Goal: Task Accomplishment & Management: Manage account settings

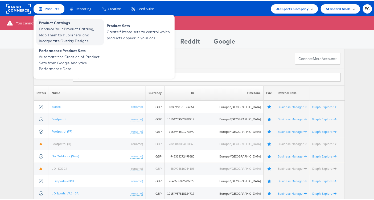
click at [57, 30] on span "Enhance Your Product Catalog, Map Them to Publishers, and Incorporate Overlay D…" at bounding box center [71, 34] width 64 height 18
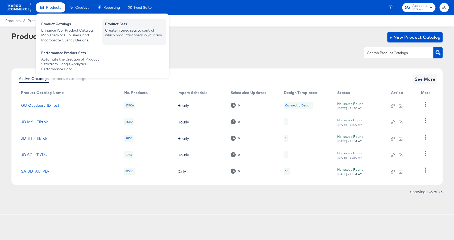
click at [136, 23] on div "Product Sets" at bounding box center [134, 25] width 59 height 6
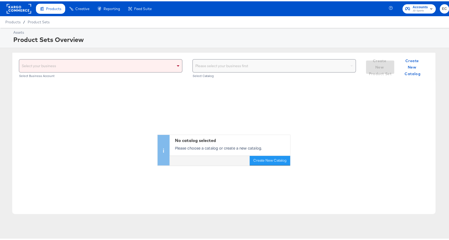
click at [142, 63] on div "Select your business" at bounding box center [100, 64] width 163 height 13
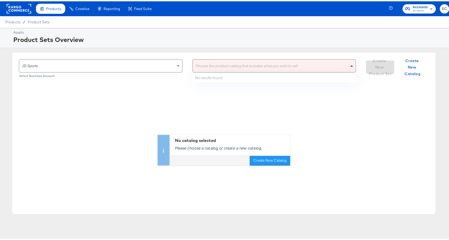
click at [210, 63] on div "Choose the product catalog that includes what you want to sell" at bounding box center [274, 64] width 163 height 13
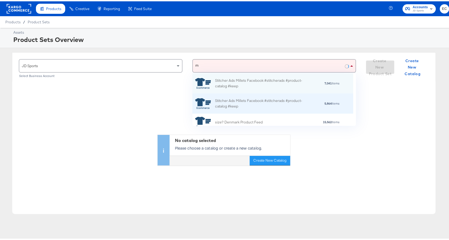
type input "my"
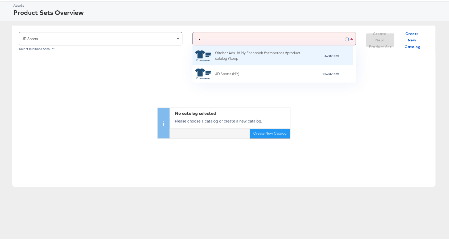
scroll to position [31, 155]
click at [270, 57] on div "Stitcher Ads Jd My Facebook #stitcherads #product-catalog #keep" at bounding box center [261, 54] width 93 height 11
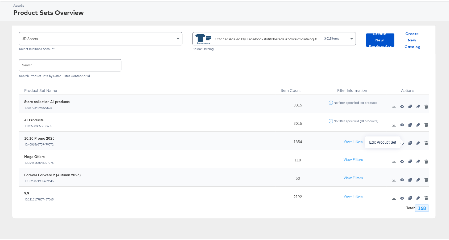
click at [416, 141] on icon "button" at bounding box center [418, 142] width 4 height 4
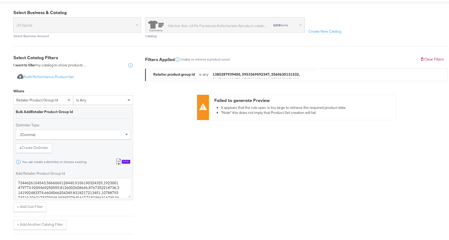
scroll to position [115, 0]
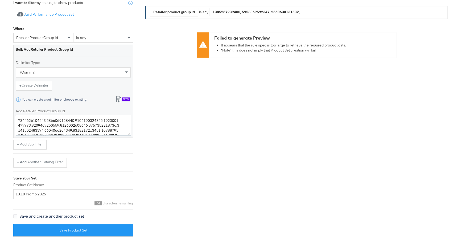
click at [65, 128] on textarea "Add Retailer Product Group Id" at bounding box center [73, 125] width 115 height 20
paste textarea "119797150,119799697,119800126,119800218,119801956,119802427,119808030,119808061…"
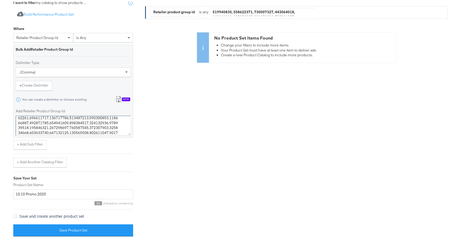
type textarea "119797150,119799697,119800126,119800218,119801956,119802427,119808030,119808061…"
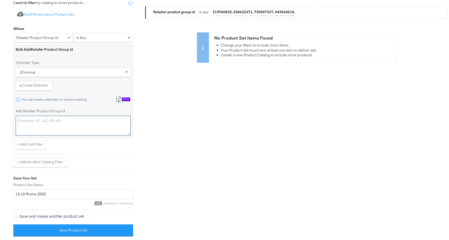
scroll to position [0, 0]
paste textarea "8196697882764,8201849143436,8201094987916,8196831543436,8201095086220,820109538…"
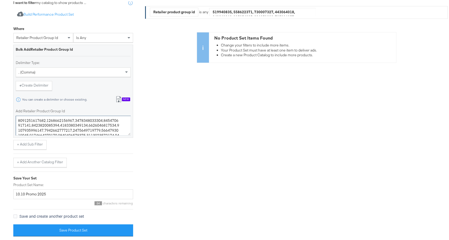
scroll to position [106, 0]
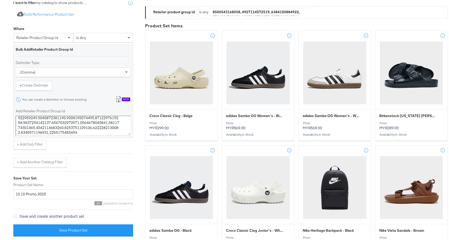
type textarea "8196697882764,8201849143436,8201094987916,8196831543436,8201095086220,820109538…"
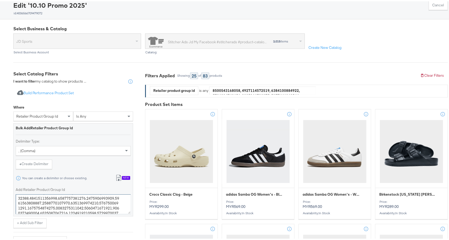
scroll to position [21, 0]
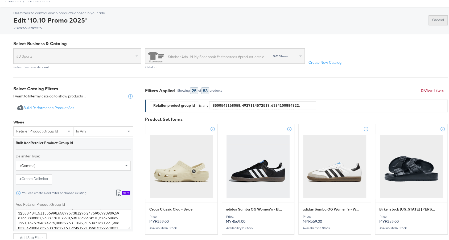
click at [436, 20] on button "Cancel" at bounding box center [437, 19] width 19 height 10
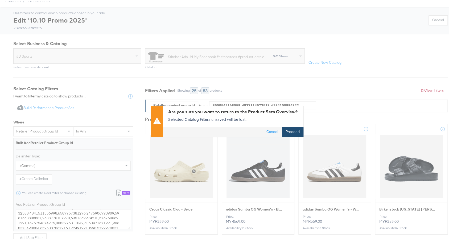
click at [290, 131] on button "Proceed" at bounding box center [293, 131] width 22 height 10
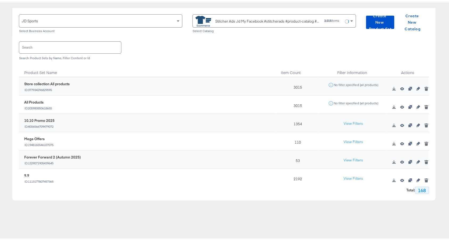
scroll to position [49, 0]
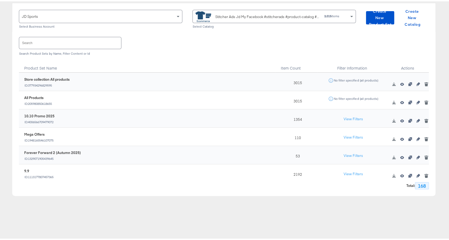
click at [293, 119] on div "1354" at bounding box center [296, 117] width 43 height 18
copy div "1354"
click at [416, 119] on icon "button" at bounding box center [418, 120] width 4 height 4
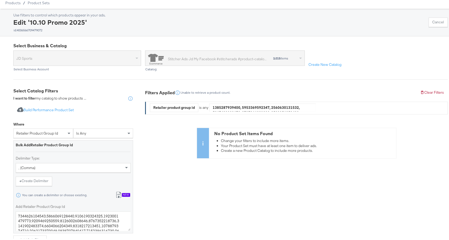
scroll to position [63, 0]
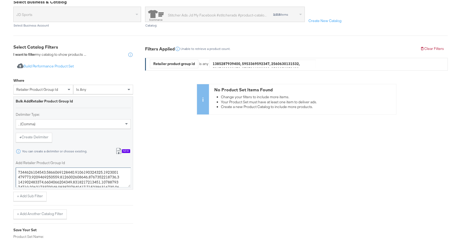
click at [89, 170] on textarea "Add Retailer Product Group Id" at bounding box center [73, 176] width 115 height 20
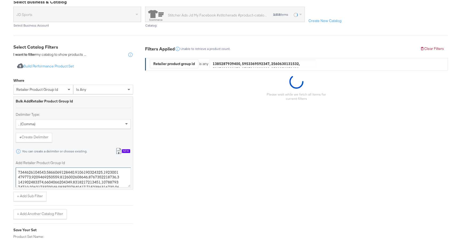
paste textarea "196697882764,8201849143436,8201094987916,8196831543436,8201095086220,8201095381…"
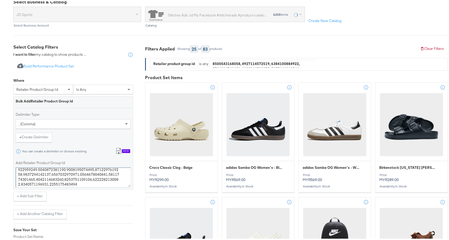
type textarea "8196697882764,8201849143436,8201094987916,8196831543436,8201095086220,820109538…"
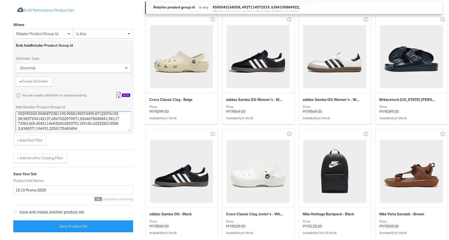
scroll to position [139, 0]
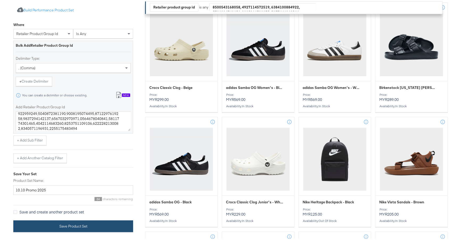
click at [100, 224] on button "Save Product Set" at bounding box center [73, 225] width 120 height 12
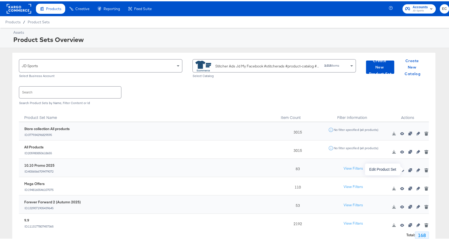
click at [416, 170] on icon "button" at bounding box center [418, 169] width 4 height 4
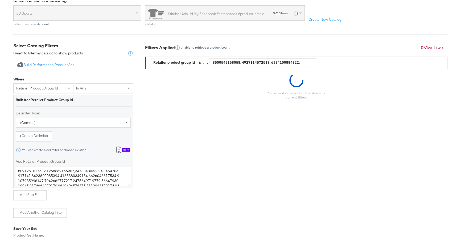
scroll to position [82, 0]
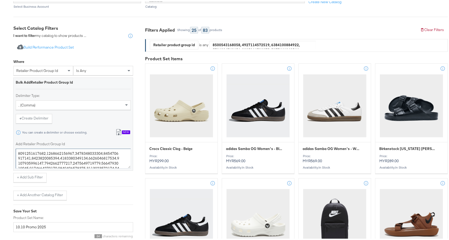
click at [80, 156] on textarea "Add Retailer Product Group Id" at bounding box center [73, 158] width 115 height 20
paste textarea ",8201108914316,8201109012620,8201109078156,8201109110924,8196834033804,81968340…"
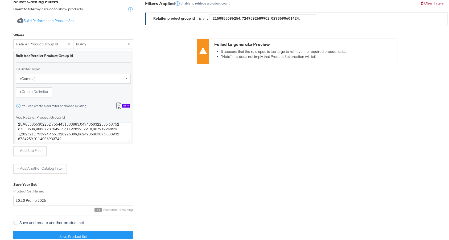
scroll to position [115, 0]
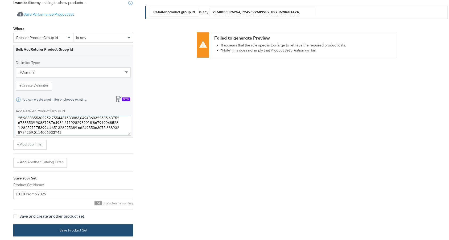
type textarea "8196697882764,8201849143436,8201094987916,8196831543436,8201095086220,820109538…"
click at [56, 226] on button "Save Product Set" at bounding box center [73, 229] width 120 height 12
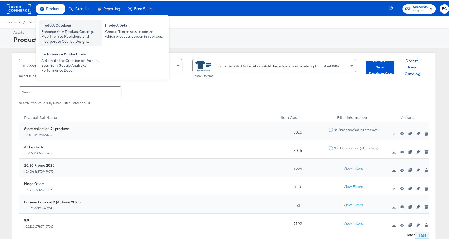
click at [56, 24] on div "Product Catalogs" at bounding box center [70, 25] width 59 height 6
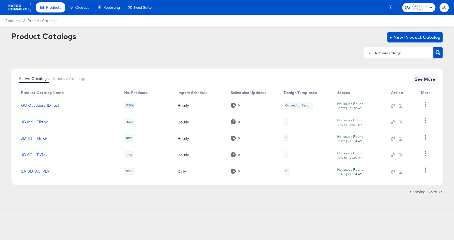
click at [374, 54] on input "text" at bounding box center [394, 53] width 57 height 6
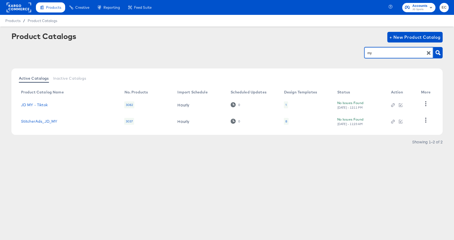
click at [374, 54] on input "my" at bounding box center [394, 53] width 57 height 6
type input "sg"
click at [49, 123] on link "StitcherAds_JD_SG" at bounding box center [39, 121] width 36 height 4
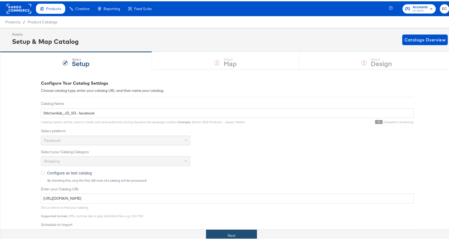
click at [224, 237] on button "Next" at bounding box center [231, 235] width 51 height 12
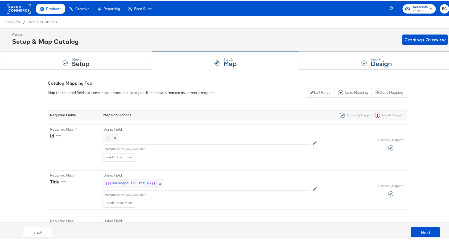
click at [336, 56] on div "Step: 3 Design" at bounding box center [376, 60] width 155 height 18
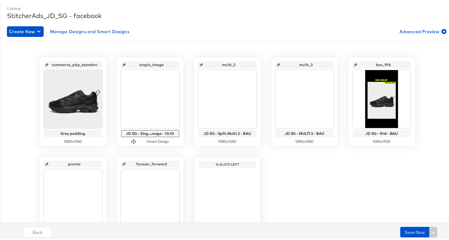
scroll to position [72, 0]
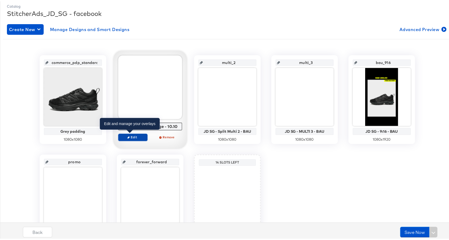
click at [131, 136] on span "Edit" at bounding box center [132, 136] width 24 height 4
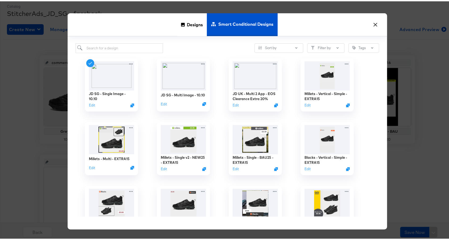
click at [370, 23] on button "×" at bounding box center [375, 22] width 10 height 10
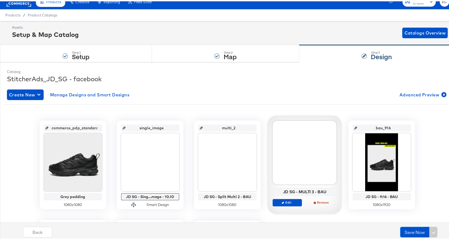
scroll to position [0, 0]
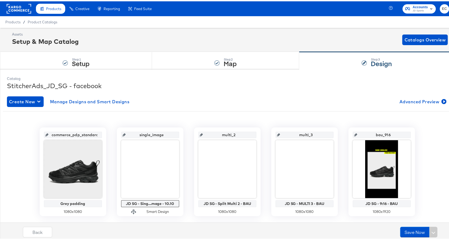
click at [418, 7] on span "Accounts" at bounding box center [419, 6] width 15 height 6
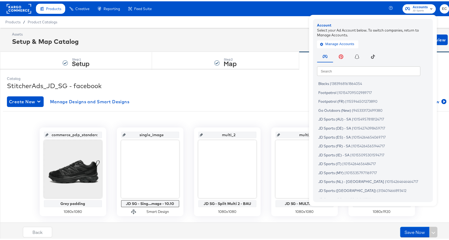
click at [338, 68] on input "text" at bounding box center [368, 70] width 103 height 10
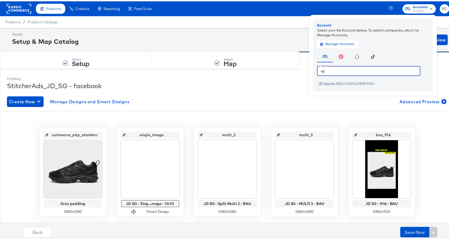
type input "sg"
click at [341, 87] on div "Account Select your Ad Account below. To switch companies, return to Manage Acc…" at bounding box center [373, 54] width 120 height 73
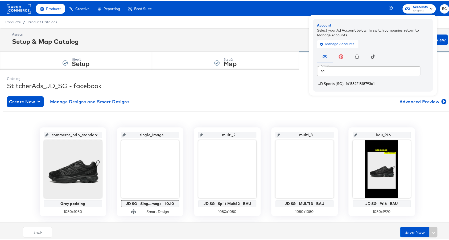
click at [339, 83] on li "JD Sports (SG) | 1415542181879361" at bounding box center [374, 83] width 114 height 8
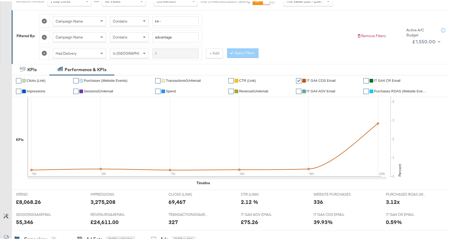
scroll to position [232, 0]
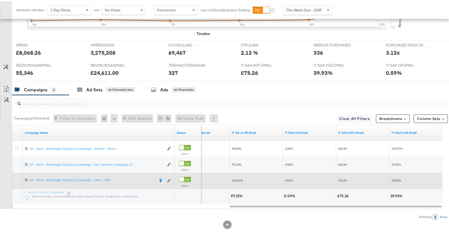
click at [16, 177] on icon at bounding box center [17, 179] width 4 height 4
click at [0, 0] on input "checkbox" at bounding box center [0, 0] width 0 height 0
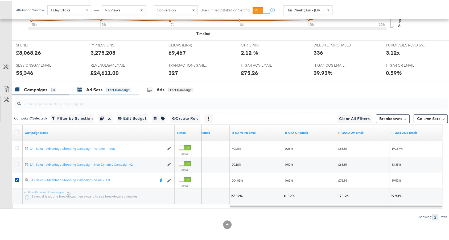
click at [109, 89] on div "for 1 Campaign" at bounding box center [118, 88] width 25 height 5
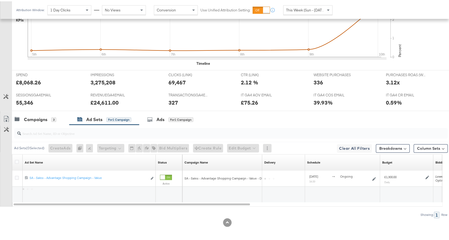
scroll to position [200, 0]
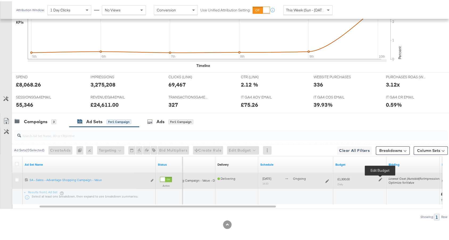
click at [380, 177] on icon at bounding box center [380, 179] width 4 height 4
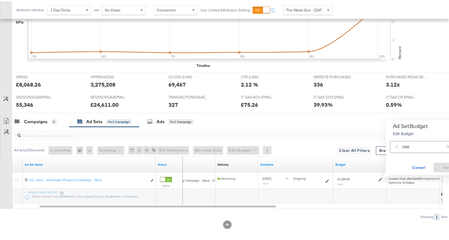
click at [403, 145] on input "1300" at bounding box center [423, 143] width 42 height 11
type input "1400"
click at [441, 166] on span "Save" at bounding box center [447, 166] width 25 height 7
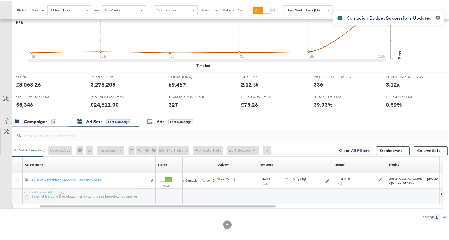
click at [40, 115] on div "Campaigns 3" at bounding box center [40, 120] width 57 height 11
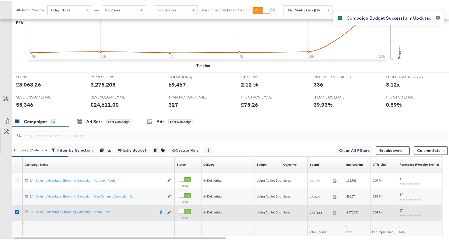
click at [16, 209] on icon at bounding box center [17, 211] width 4 height 4
click at [0, 0] on input "checkbox" at bounding box center [0, 0] width 0 height 0
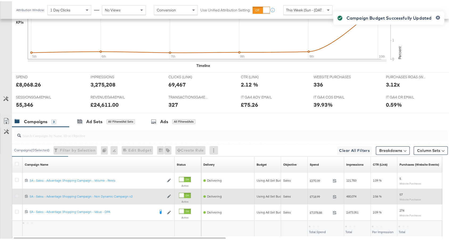
click at [16, 193] on icon at bounding box center [17, 195] width 4 height 4
click at [0, 0] on input "checkbox" at bounding box center [0, 0] width 0 height 0
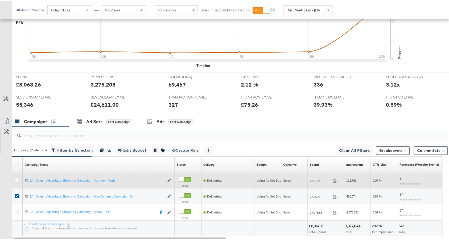
click at [15, 179] on div at bounding box center [18, 179] width 6 height 5
click at [15, 178] on icon at bounding box center [17, 179] width 4 height 4
click at [0, 0] on input "checkbox" at bounding box center [0, 0] width 0 height 0
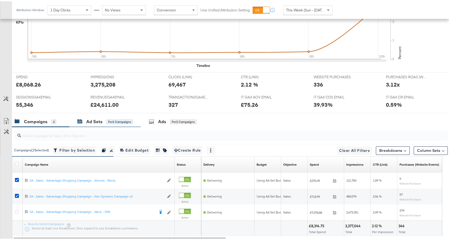
click at [120, 121] on div "Ad Sets for 2 Campaigns" at bounding box center [105, 121] width 56 height 6
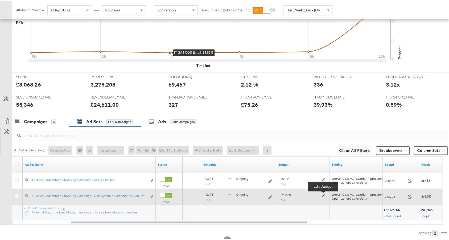
click at [323, 193] on icon at bounding box center [323, 195] width 4 height 4
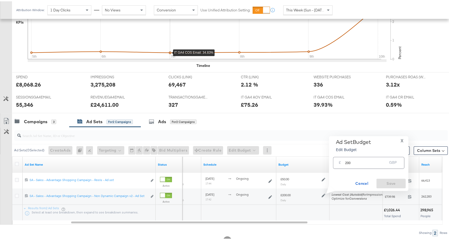
drag, startPoint x: 346, startPoint y: 162, endPoint x: 329, endPoint y: 162, distance: 16.8
click at [329, 162] on div "Ad Set Budget Edit Budget X £ 200 GBP Cancel Save" at bounding box center [368, 162] width 79 height 55
type input "300"
click at [400, 140] on button "X" at bounding box center [401, 140] width 7 height 4
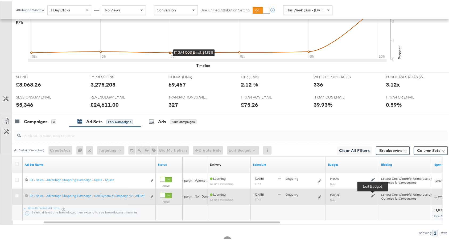
click at [373, 193] on icon at bounding box center [373, 195] width 4 height 4
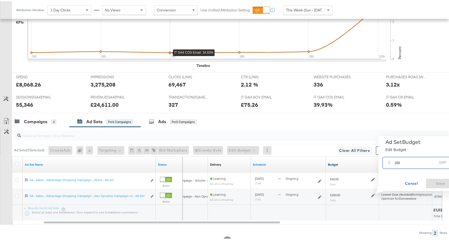
drag, startPoint x: 395, startPoint y: 162, endPoint x: 371, endPoint y: 162, distance: 24.2
click at [372, 162] on div "Managing: JD Sports (IT) EC SA - All Active Dynamic Campaigns SA - JD Report - …" at bounding box center [227, 43] width 454 height 432
type input "300"
click at [438, 180] on span "Save" at bounding box center [440, 182] width 25 height 7
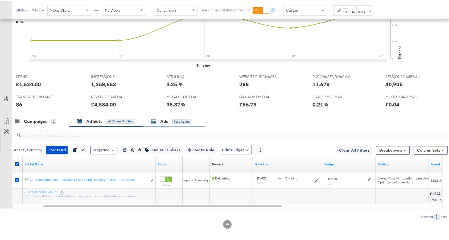
click at [170, 122] on div "Ads for 1 Ad Set" at bounding box center [174, 120] width 62 height 11
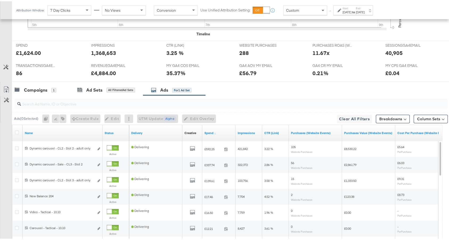
scroll to position [285, 0]
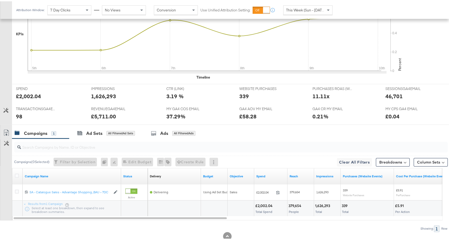
scroll to position [200, 0]
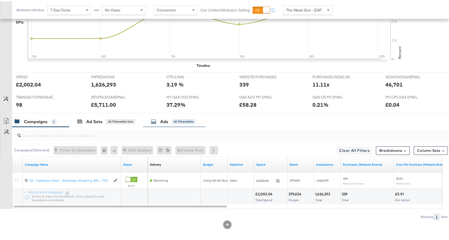
click at [165, 123] on div "Ads All Filtered Ads" at bounding box center [174, 120] width 62 height 11
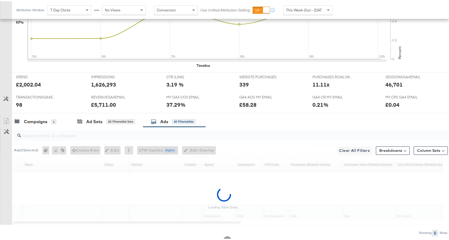
scroll to position [216, 0]
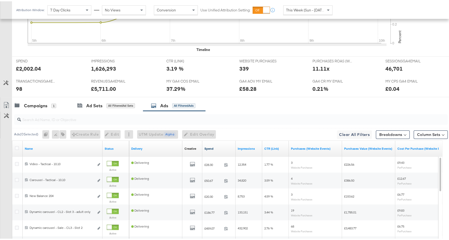
click at [224, 145] on link "Spend" at bounding box center [218, 147] width 29 height 4
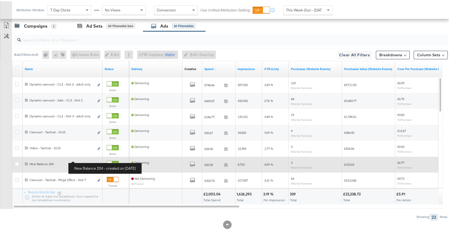
drag, startPoint x: 30, startPoint y: 162, endPoint x: 70, endPoint y: 160, distance: 40.5
click at [70, 161] on div "New Balance 204 New Balance 204" at bounding box center [62, 163] width 65 height 4
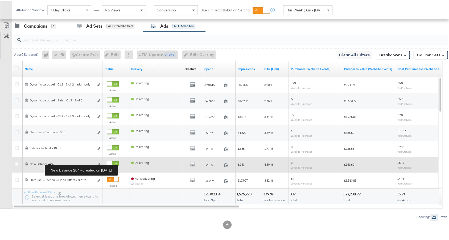
click at [46, 161] on div "New Balance 204 New Balance 204" at bounding box center [62, 163] width 65 height 4
drag, startPoint x: 57, startPoint y: 162, endPoint x: 24, endPoint y: 160, distance: 32.5
click at [18, 161] on div "120233396681950123 New Balance 204 New Balance 204 Edit ad Active" at bounding box center [70, 164] width 117 height 16
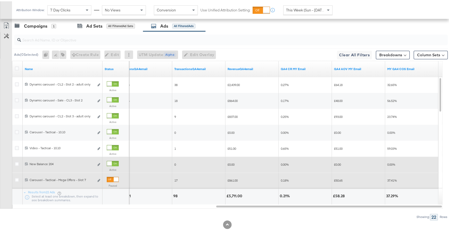
click at [112, 161] on div at bounding box center [113, 162] width 12 height 5
